Goal: Task Accomplishment & Management: Use online tool/utility

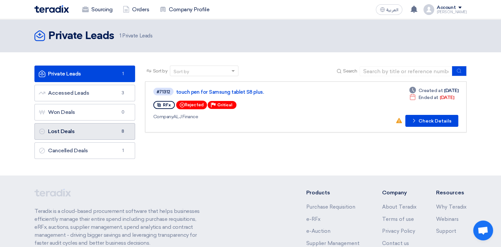
click at [81, 135] on link "Lost Deals Lost Deals 8" at bounding box center [84, 131] width 101 height 17
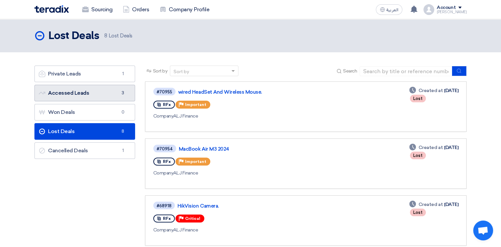
click at [83, 91] on link "Accessed Leads Accessed Leads 3" at bounding box center [84, 93] width 101 height 17
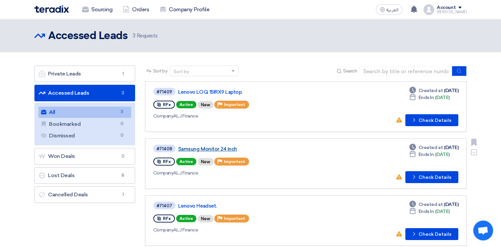
click at [208, 148] on link "Samsung Monitor 24 inch" at bounding box center [261, 149] width 166 height 6
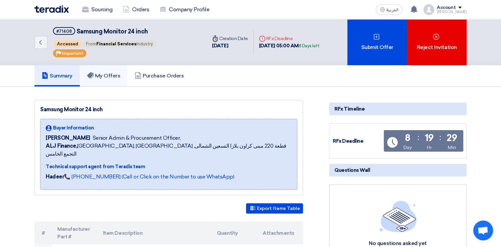
click at [109, 76] on h5 "My Offers" at bounding box center [103, 76] width 33 height 7
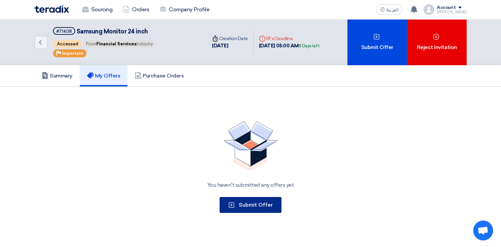
click at [251, 204] on span "Submit Offer" at bounding box center [256, 205] width 34 height 6
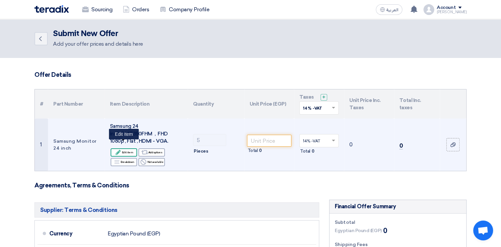
click at [121, 149] on icon "Edit" at bounding box center [118, 152] width 6 height 6
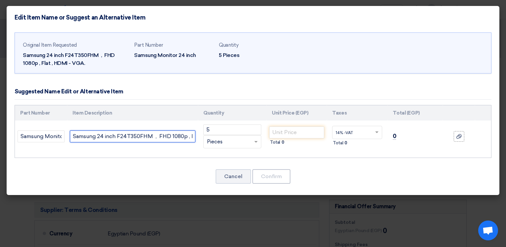
click at [136, 135] on input "Samsung 24 inch F24T350FHM , FHD 1080p , Flat , HDMI - VGA." at bounding box center [133, 137] width 126 height 12
type input "Model0FHM , FHD 1080p , Flat , HDMI - VGA."
paste input "S24D302GAU"
click at [169, 134] on input "Samsung 24'' inch monitor, model: S24D302GAU" at bounding box center [133, 137] width 126 height 12
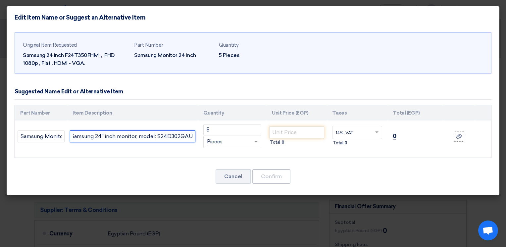
click at [169, 134] on input "Samsung 24'' inch monitor, model: S24D302GAU" at bounding box center [133, 137] width 126 height 12
click at [108, 135] on input "Samsung 24'' inch monitor, model: S24D302GAU" at bounding box center [133, 137] width 126 height 12
paste input "Monitor S24D302GAU 24" FHD 100Hz IPS"
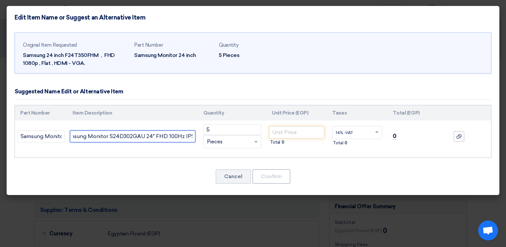
click at [125, 136] on input "Samsung Monitor S24D302GAU 24" FHD 100Hz IPS" at bounding box center [133, 137] width 126 height 12
click at [145, 134] on input "Samsung Monitor S24D302GAU 24" FHD 100Hz IPS" at bounding box center [133, 137] width 126 height 12
click at [171, 135] on input "Samsung Monitor S24D302GAU 24" FHD 100Hz IPS" at bounding box center [133, 137] width 126 height 12
type input "Samsung Monitor S24D302GAU 24" FHD 100Hz IPS"
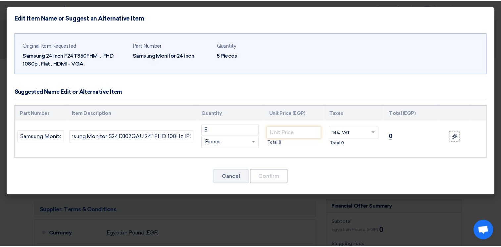
scroll to position [0, 0]
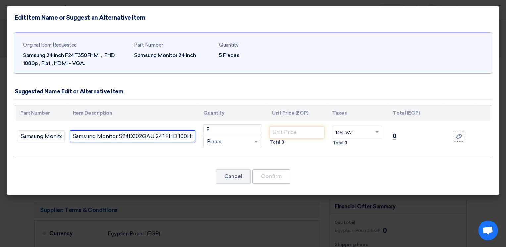
click at [188, 135] on input "Samsung Monitor S24D302GAU 24" FHD 100Hz IPS" at bounding box center [133, 137] width 126 height 12
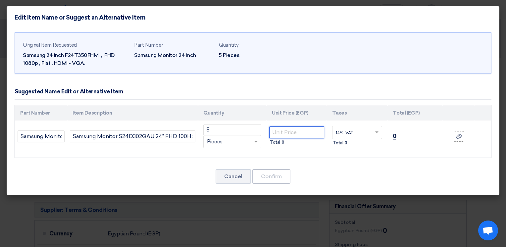
click at [297, 130] on input "number" at bounding box center [296, 133] width 55 height 12
type input "4965"
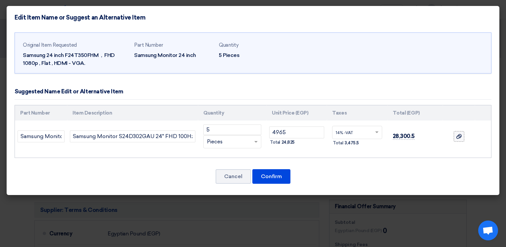
click at [457, 140] on div at bounding box center [459, 137] width 7 height 8
click at [0, 0] on input "file" at bounding box center [0, 0] width 0 height 0
click at [278, 174] on button "Confirm" at bounding box center [271, 176] width 38 height 15
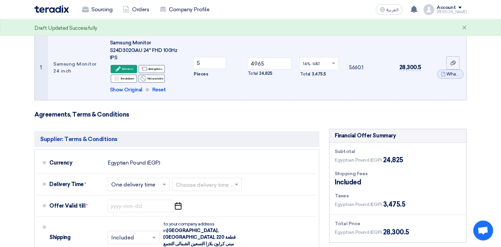
scroll to position [99, 0]
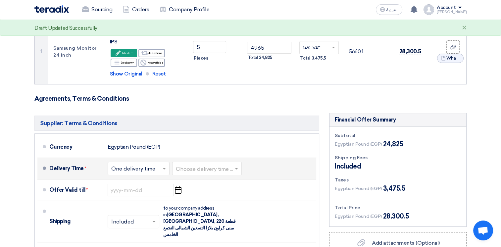
click at [241, 169] on span at bounding box center [237, 168] width 8 height 7
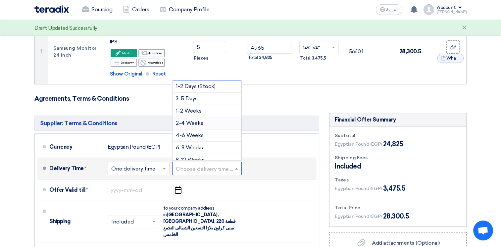
click at [200, 122] on span "2-4 Weeks" at bounding box center [189, 123] width 27 height 6
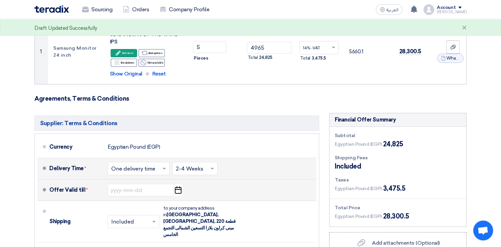
click at [179, 190] on icon "Pick a date" at bounding box center [178, 190] width 9 height 12
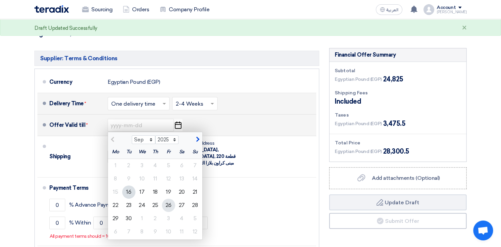
scroll to position [166, 0]
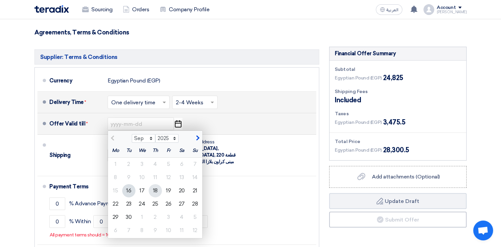
click at [156, 191] on div "18" at bounding box center [155, 190] width 13 height 13
type input "[DATE]"
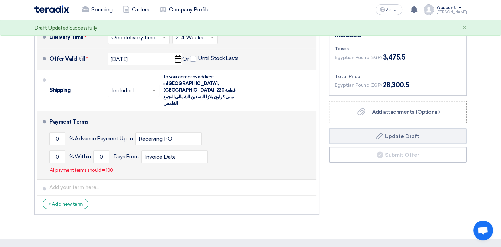
scroll to position [232, 0]
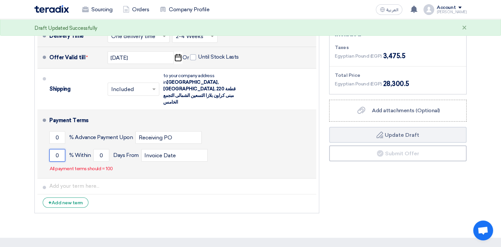
drag, startPoint x: 59, startPoint y: 143, endPoint x: 54, endPoint y: 142, distance: 4.6
click at [54, 149] on input "0" at bounding box center [57, 155] width 16 height 13
type input "100"
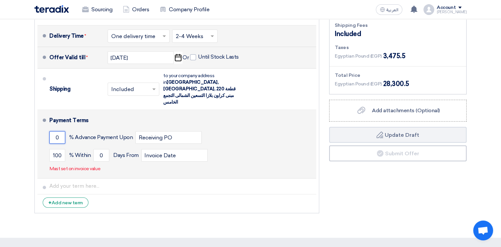
click at [57, 131] on input "0" at bounding box center [57, 137] width 16 height 13
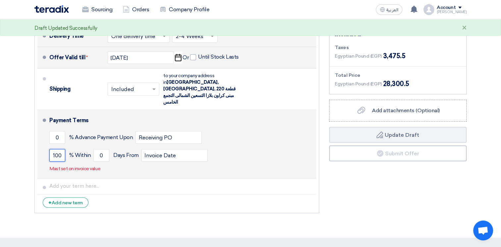
click at [62, 149] on input "100" at bounding box center [57, 155] width 16 height 13
drag, startPoint x: 102, startPoint y: 141, endPoint x: 99, endPoint y: 141, distance: 3.3
click at [99, 149] on input "0" at bounding box center [101, 155] width 16 height 13
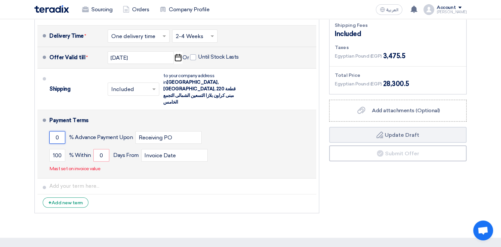
click at [58, 131] on input "0" at bounding box center [57, 137] width 16 height 13
drag, startPoint x: 58, startPoint y: 123, endPoint x: 51, endPoint y: 124, distance: 6.4
click at [51, 131] on input "0" at bounding box center [57, 137] width 16 height 13
type input "100"
drag, startPoint x: 62, startPoint y: 141, endPoint x: 46, endPoint y: 140, distance: 15.6
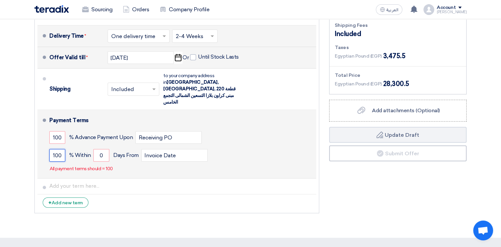
click at [46, 140] on li "Payment Terms 100 % Advance Payment Upon Receiving PO 100 % Within" at bounding box center [176, 144] width 279 height 69
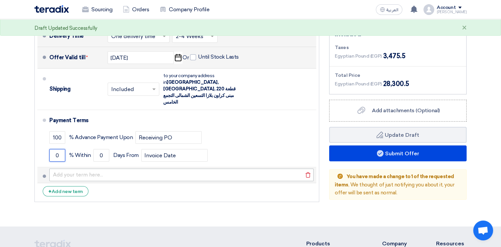
type input "0"
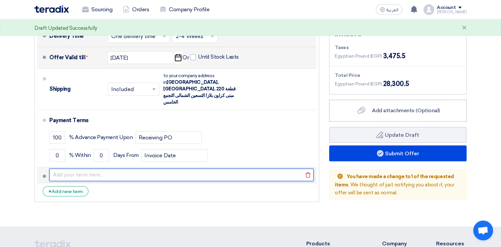
click at [77, 169] on input "text" at bounding box center [181, 175] width 264 height 13
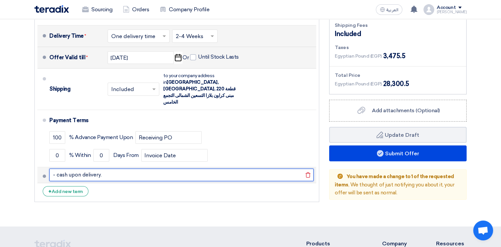
type input "- cash upon delivery."
click at [329, 127] on button "Draft Update Draft" at bounding box center [397, 135] width 137 height 16
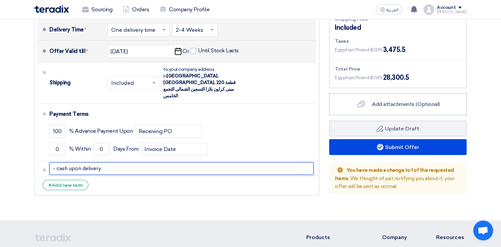
scroll to position [265, 0]
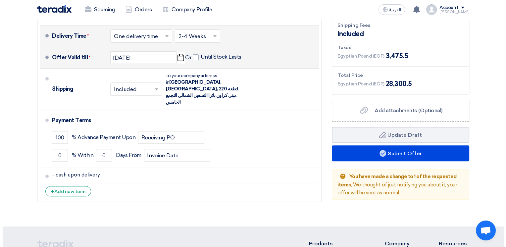
scroll to position [199, 0]
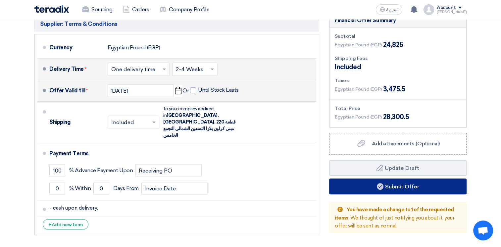
click at [402, 189] on button "Submit Offer" at bounding box center [397, 187] width 137 height 16
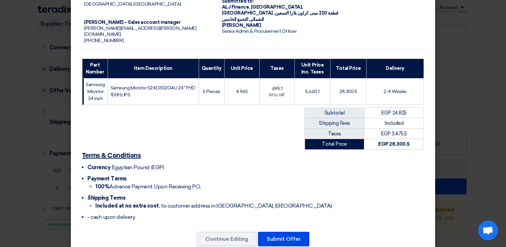
scroll to position [62, 0]
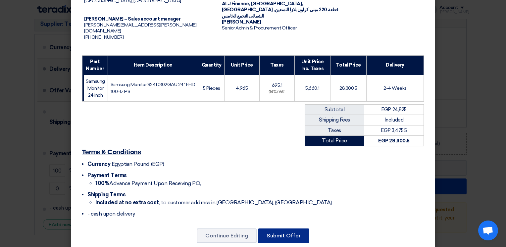
click at [277, 229] on button "Submit Offer" at bounding box center [283, 236] width 51 height 15
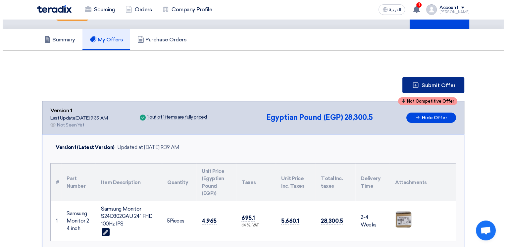
scroll to position [33, 0]
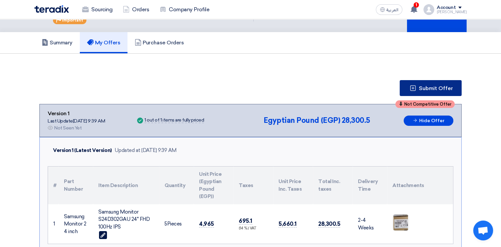
click at [429, 84] on button "Submit Offer" at bounding box center [431, 88] width 62 height 16
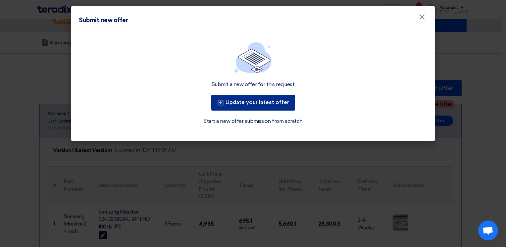
click at [260, 101] on button "Update your latest offer" at bounding box center [253, 103] width 84 height 16
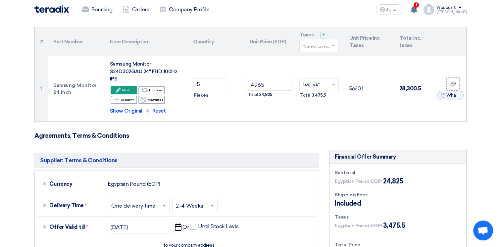
scroll to position [66, 0]
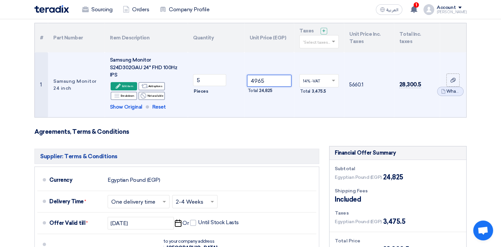
drag, startPoint x: 263, startPoint y: 80, endPoint x: 254, endPoint y: 81, distance: 9.0
click at [254, 81] on input "4965" at bounding box center [269, 81] width 45 height 12
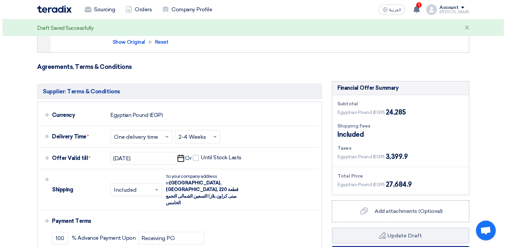
scroll to position [166, 0]
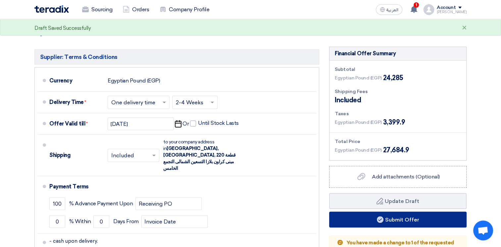
type input "4857"
click at [402, 218] on button "Submit Offer" at bounding box center [397, 220] width 137 height 16
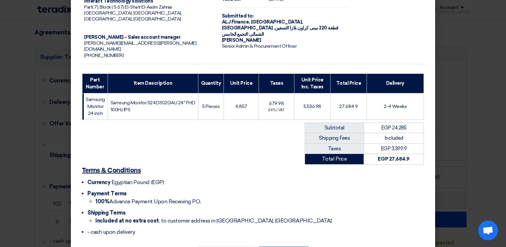
scroll to position [62, 0]
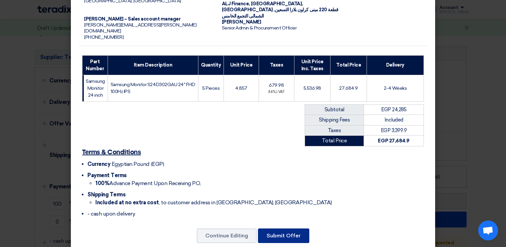
click at [288, 229] on button "Submit Offer" at bounding box center [283, 236] width 51 height 15
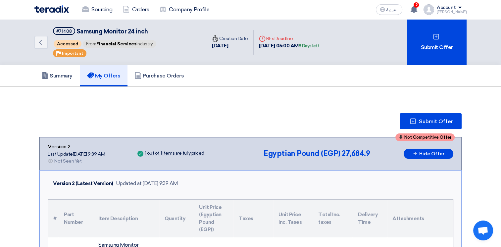
click at [59, 9] on img at bounding box center [51, 9] width 34 height 8
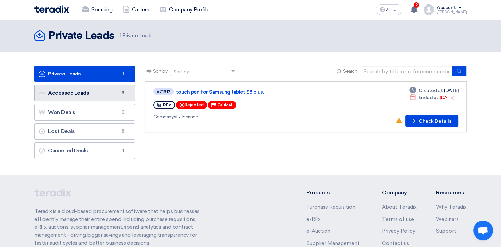
click at [87, 92] on link "Accessed Leads Accessed Leads 3" at bounding box center [84, 93] width 101 height 17
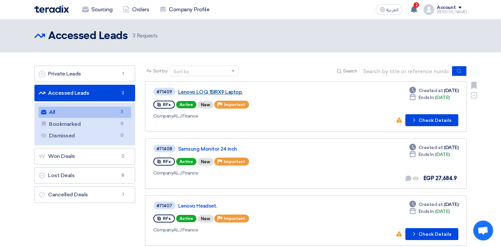
click at [204, 91] on link "Lenovo LOQ 15IRX9 Laptop." at bounding box center [261, 92] width 166 height 6
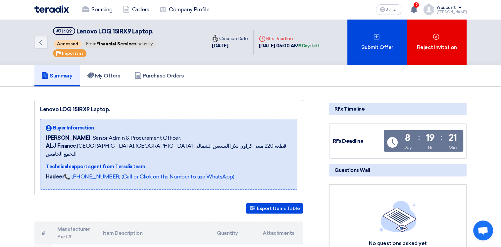
scroll to position [33, 0]
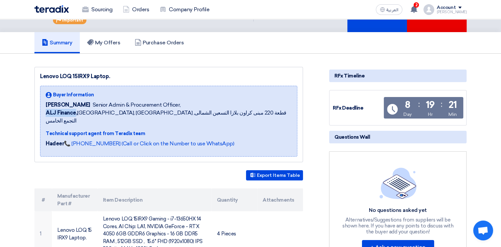
drag, startPoint x: 44, startPoint y: 112, endPoint x: 77, endPoint y: 113, distance: 32.2
click at [77, 113] on div "Buyer Information [PERSON_NAME] Senior Admin & Procurement Officer, ALJ Finance…" at bounding box center [168, 121] width 257 height 71
copy b "ALJ Finance"
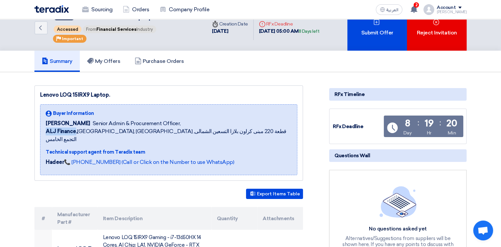
scroll to position [0, 0]
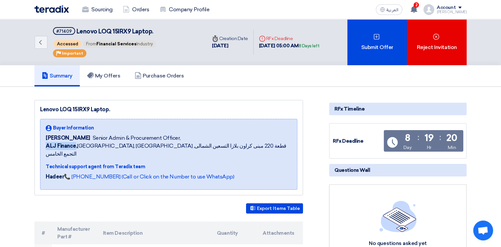
click at [54, 9] on img at bounding box center [51, 9] width 34 height 8
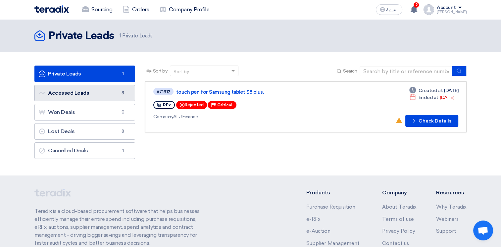
click at [108, 91] on link "Accessed Leads Accessed Leads 3" at bounding box center [84, 93] width 101 height 17
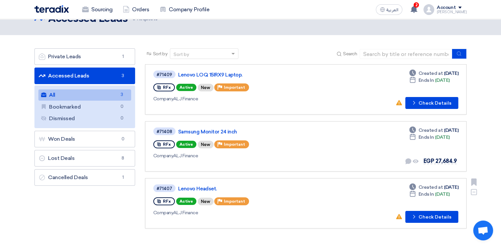
scroll to position [33, 0]
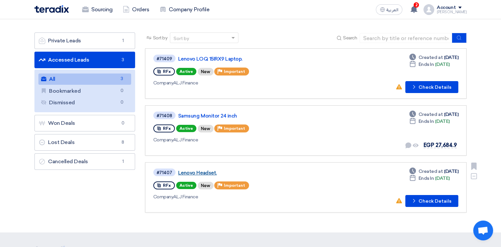
click at [205, 170] on link "Lenovo Headset." at bounding box center [261, 173] width 166 height 6
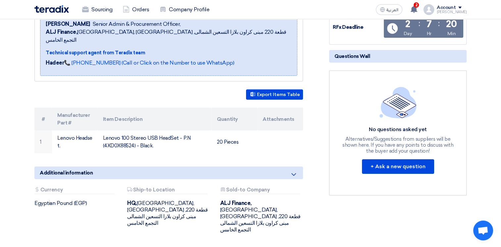
scroll to position [99, 0]
